Goal: Navigation & Orientation: Find specific page/section

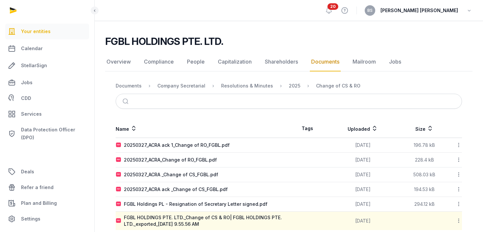
scroll to position [48, 0]
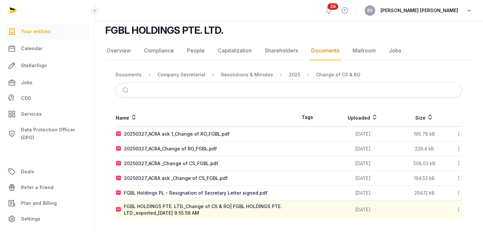
click at [467, 11] on icon "button" at bounding box center [469, 10] width 7 height 9
click at [332, 32] on div "FGBL HOLDINGS PTE. LTD." at bounding box center [286, 30] width 362 height 12
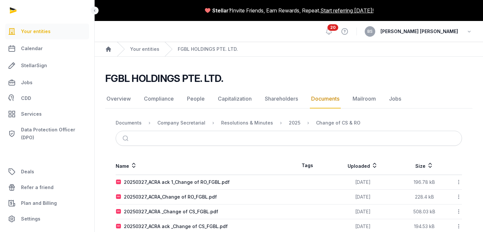
click at [44, 28] on span "Your entities" at bounding box center [36, 32] width 30 height 8
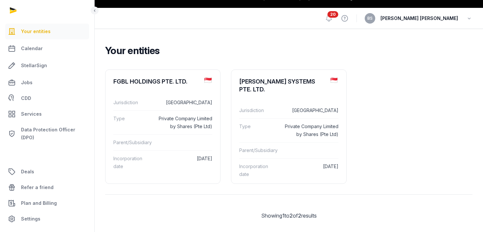
scroll to position [17, 0]
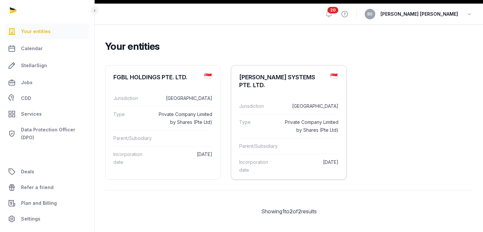
click at [304, 116] on div "Type Private Company Limited by Shares (Pte Ltd)" at bounding box center [288, 126] width 99 height 24
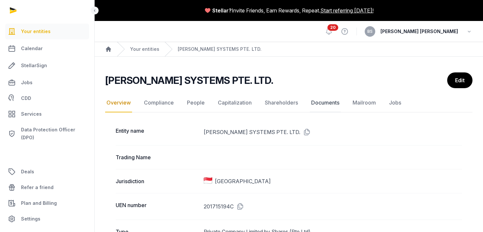
click at [327, 103] on link "Documents" at bounding box center [325, 103] width 31 height 19
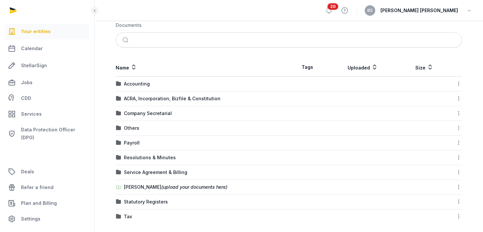
scroll to position [106, 0]
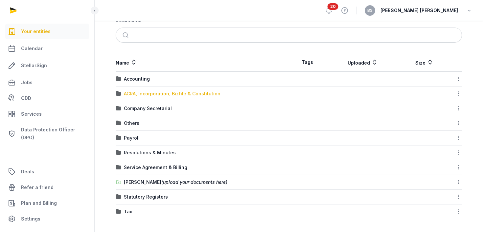
click at [143, 93] on div "ACRA, Incorporation, Bizfile & Constitution" at bounding box center [172, 94] width 97 height 7
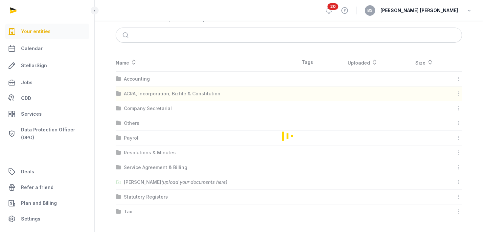
scroll to position [0, 0]
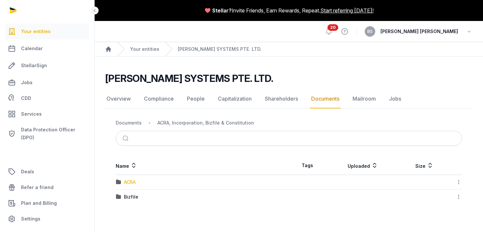
click at [129, 182] on div "ACRA" at bounding box center [130, 182] width 12 height 7
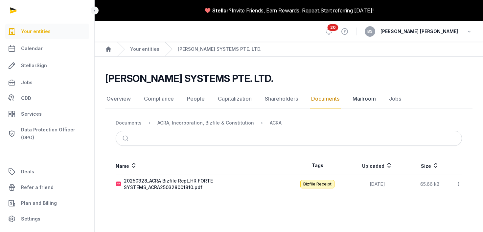
click at [367, 98] on link "Mailroom" at bounding box center [364, 99] width 26 height 19
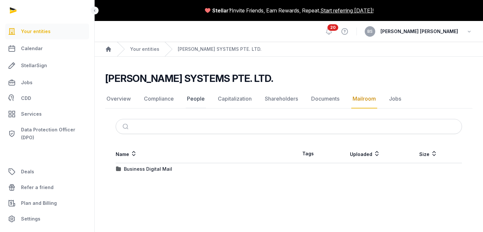
click at [197, 97] on link "People" at bounding box center [196, 99] width 20 height 19
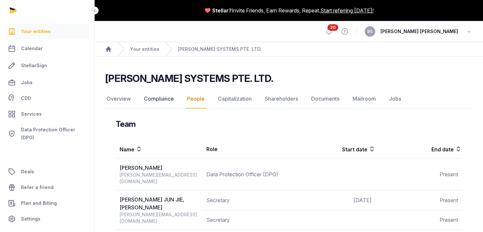
click at [162, 97] on link "Compliance" at bounding box center [159, 99] width 33 height 19
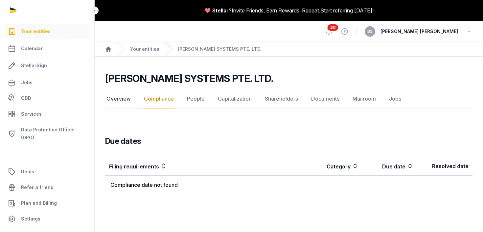
click at [120, 98] on link "Overview" at bounding box center [118, 99] width 27 height 19
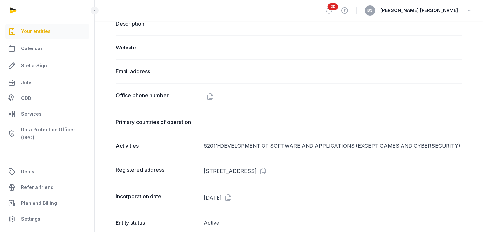
scroll to position [320, 0]
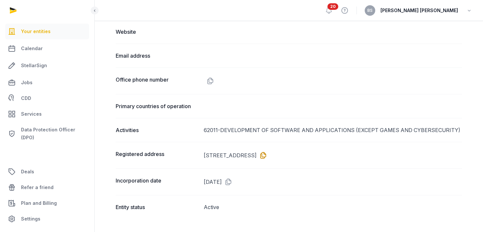
click at [267, 155] on icon at bounding box center [261, 155] width 11 height 11
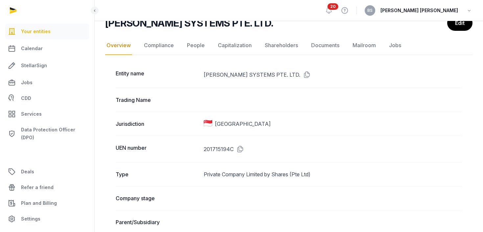
scroll to position [0, 0]
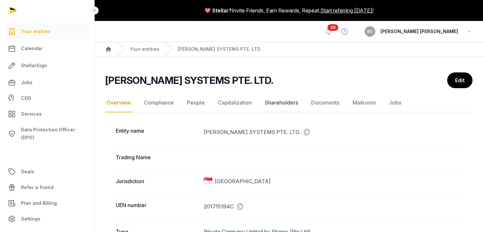
click at [271, 103] on link "Shareholders" at bounding box center [281, 103] width 36 height 19
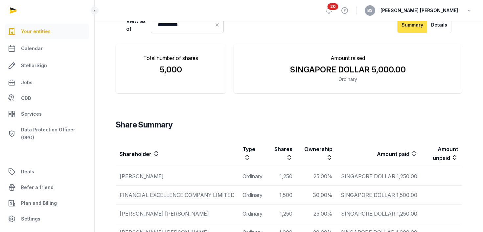
scroll to position [62, 0]
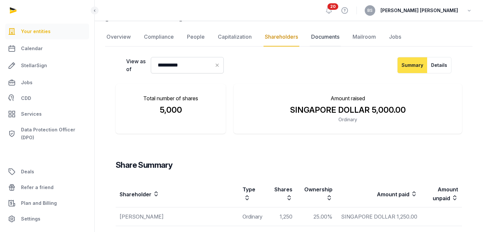
click at [324, 41] on link "Documents" at bounding box center [325, 37] width 31 height 19
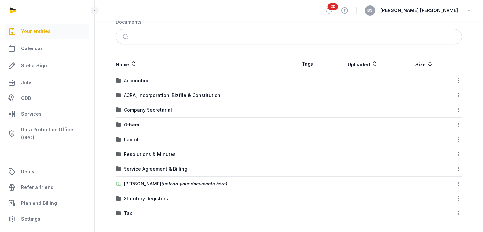
scroll to position [106, 0]
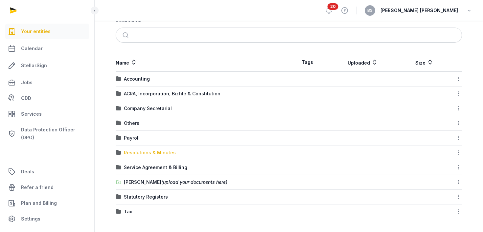
click at [135, 153] on div "Resolutions & Minutes" at bounding box center [150, 153] width 52 height 7
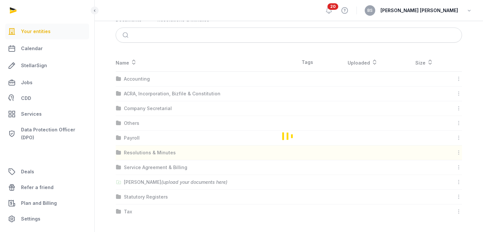
scroll to position [16, 0]
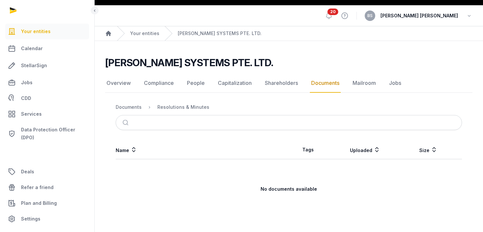
click at [191, 188] on h3 "No documents available" at bounding box center [288, 189] width 345 height 7
